Goal: Navigation & Orientation: Find specific page/section

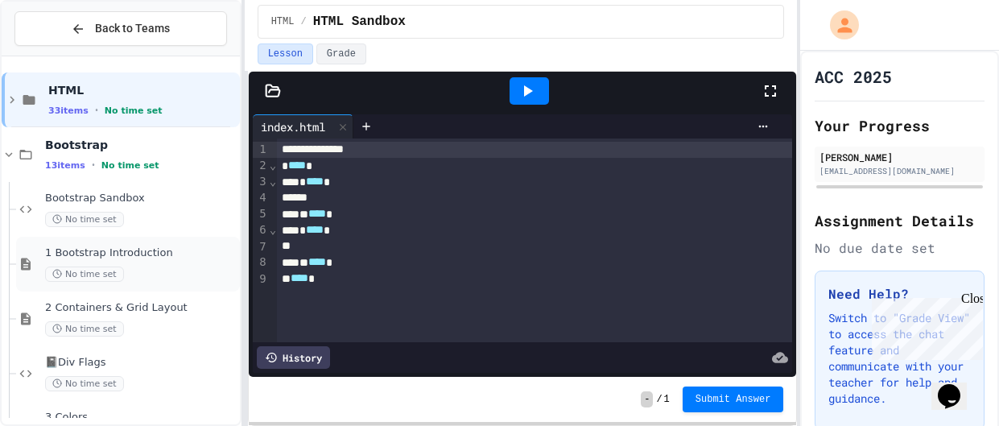
click at [152, 279] on div "No time set" at bounding box center [141, 274] width 192 height 15
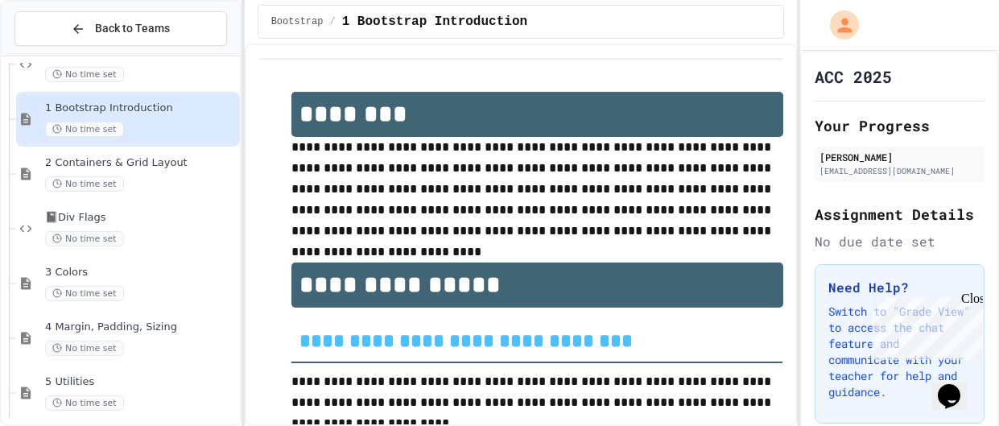
scroll to position [152, 0]
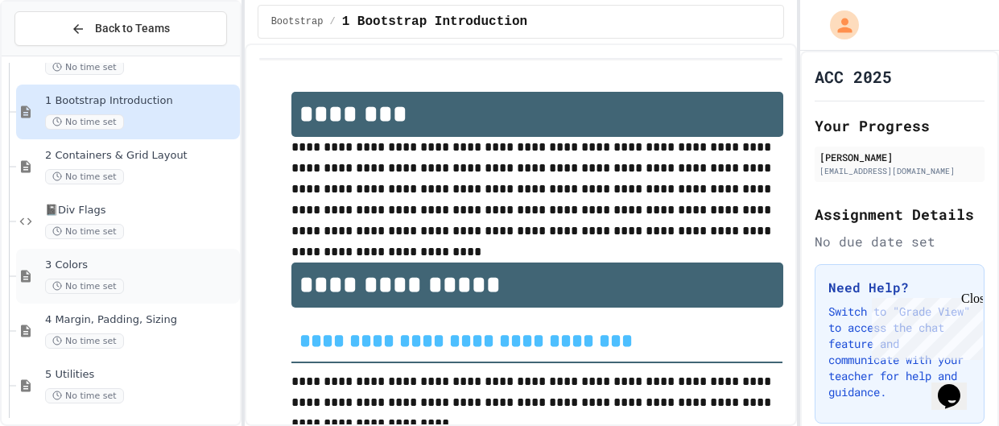
click at [153, 280] on div "No time set" at bounding box center [141, 286] width 192 height 15
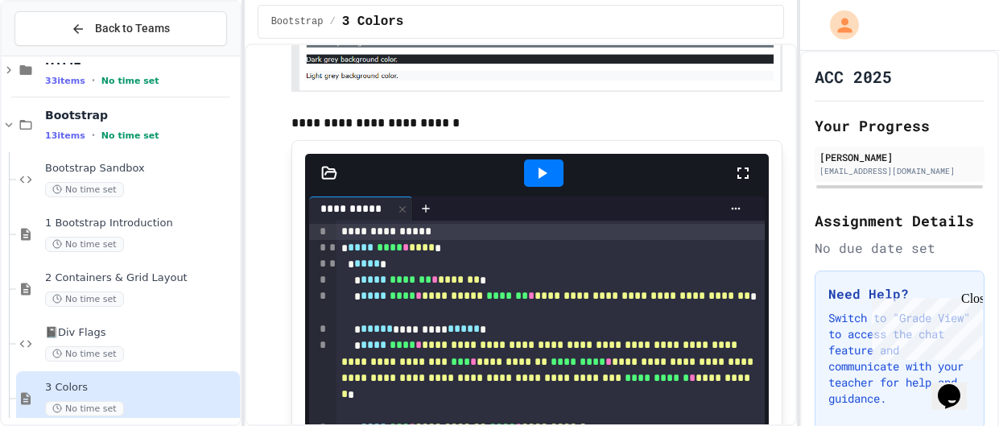
scroll to position [1151, 0]
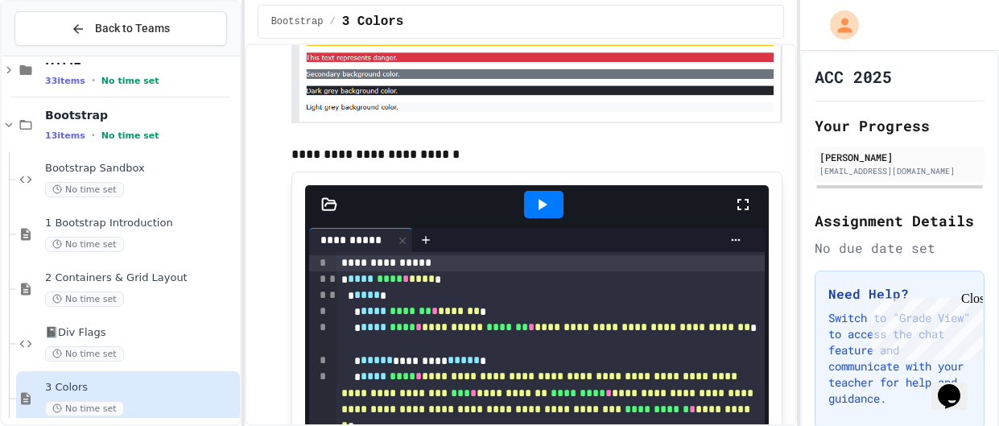
click at [556, 209] on div at bounding box center [543, 204] width 39 height 27
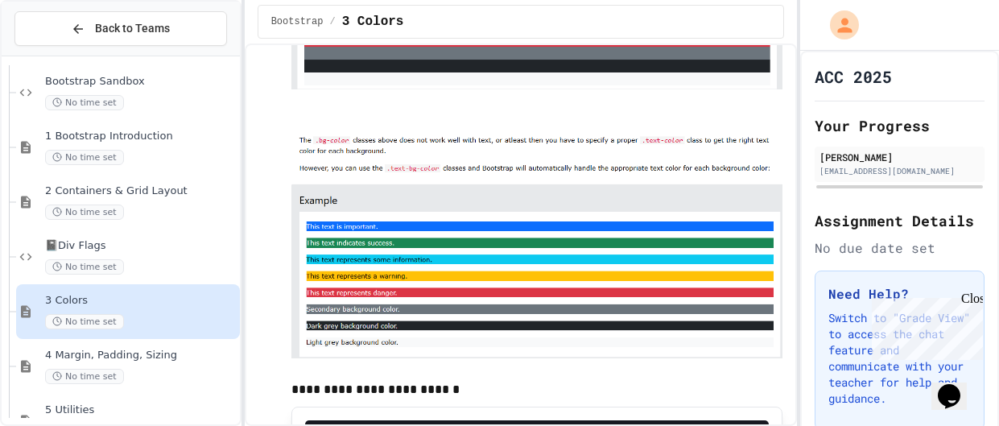
scroll to position [913, 0]
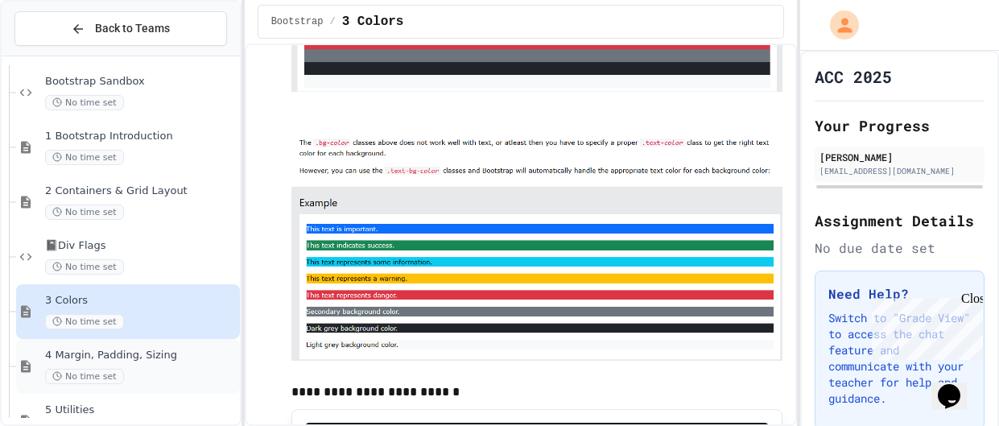
click at [161, 375] on div "No time set" at bounding box center [141, 376] width 192 height 15
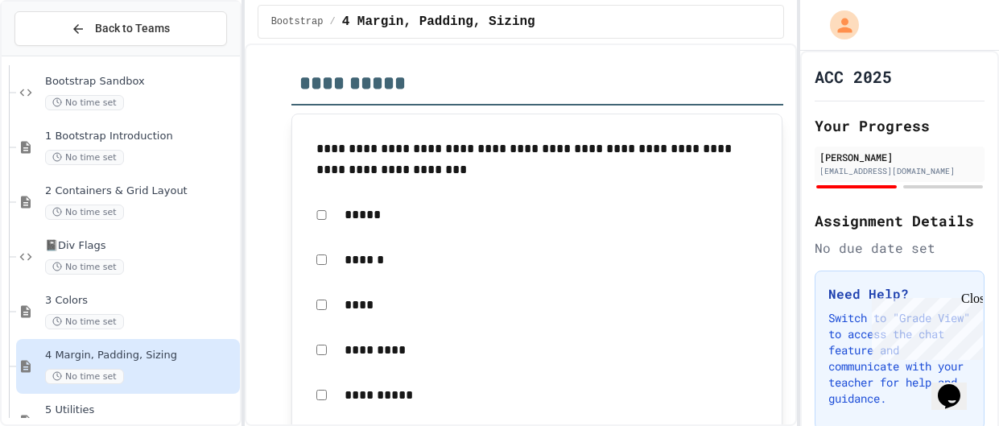
scroll to position [2156, 0]
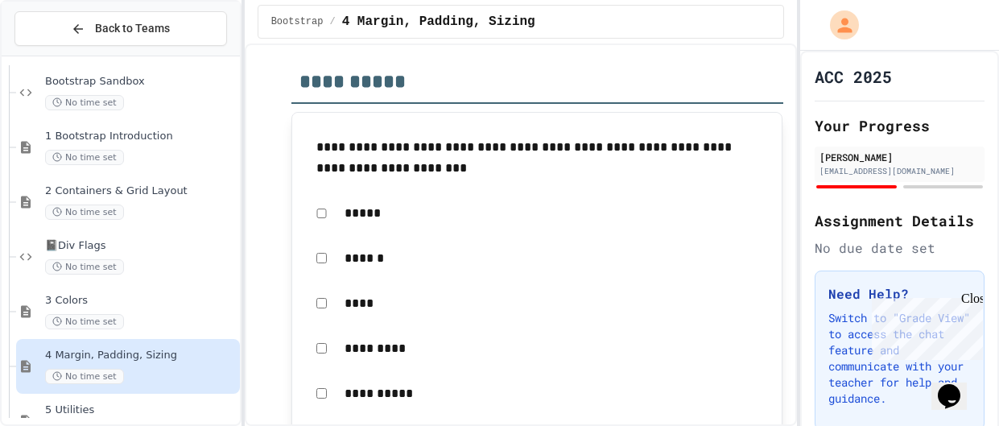
click at [357, 224] on p "*****" at bounding box center [552, 213] width 414 height 21
click at [359, 224] on p "*****" at bounding box center [552, 213] width 414 height 21
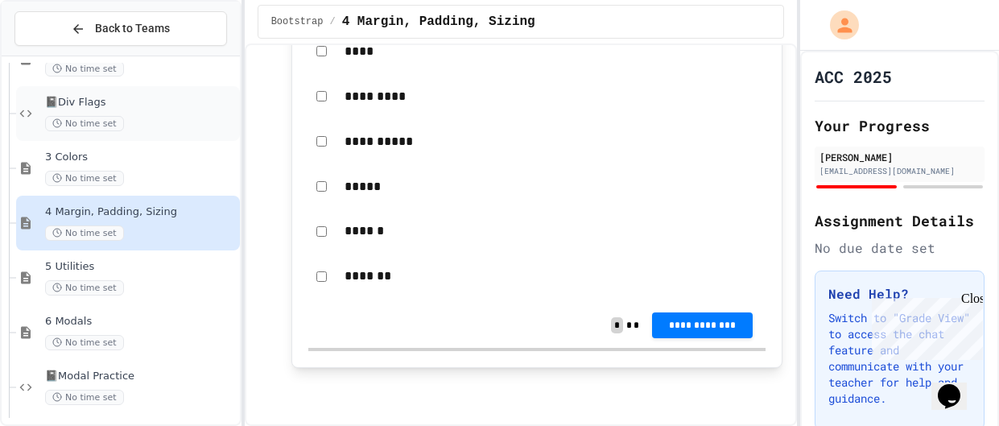
scroll to position [287, 0]
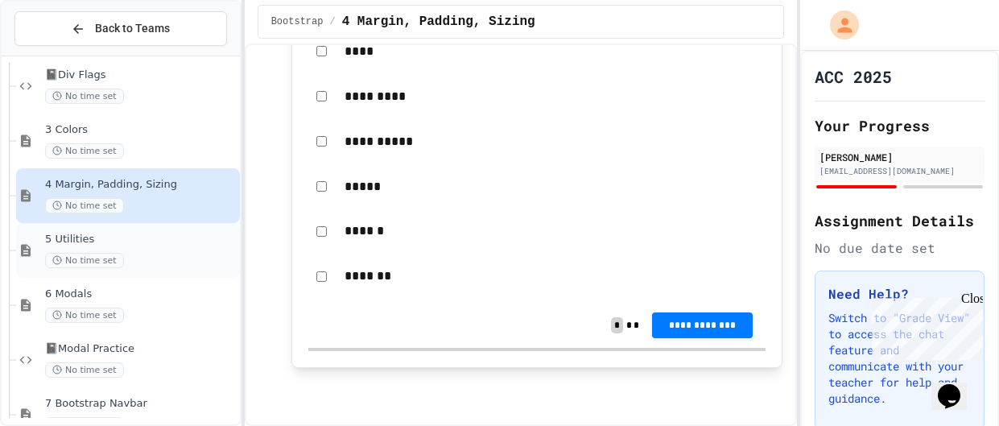
click at [143, 250] on div "5 Utilities No time set" at bounding box center [141, 250] width 192 height 35
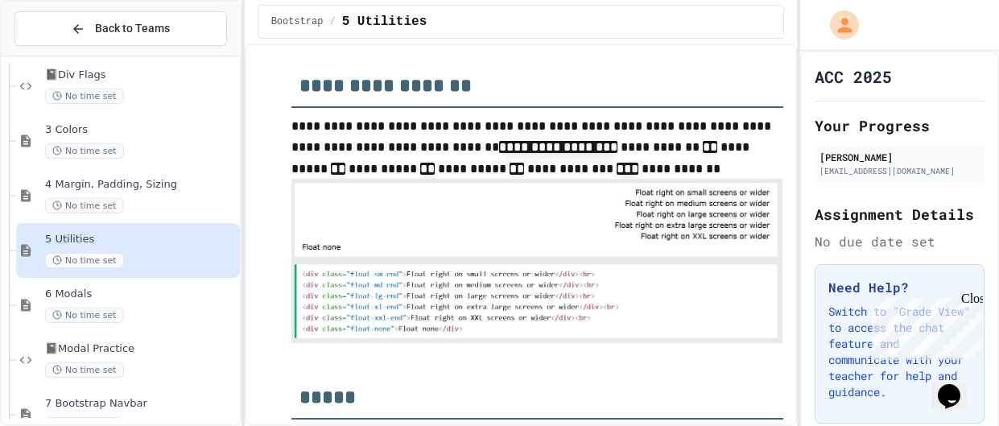
scroll to position [1327, 0]
